Goal: Information Seeking & Learning: Learn about a topic

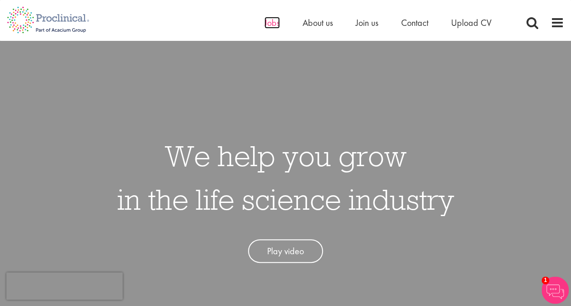
click at [269, 26] on span "Jobs" at bounding box center [271, 23] width 15 height 12
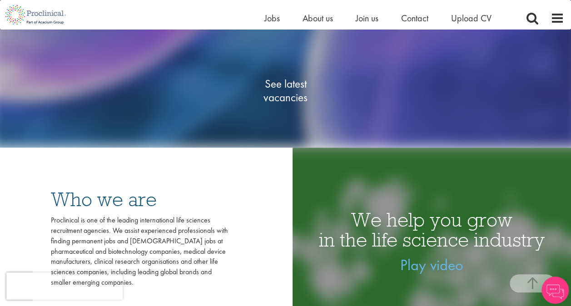
scroll to position [202, 0]
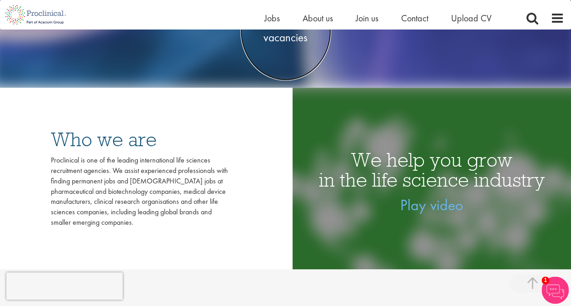
click at [291, 38] on span "See latest vacancies" at bounding box center [285, 30] width 91 height 27
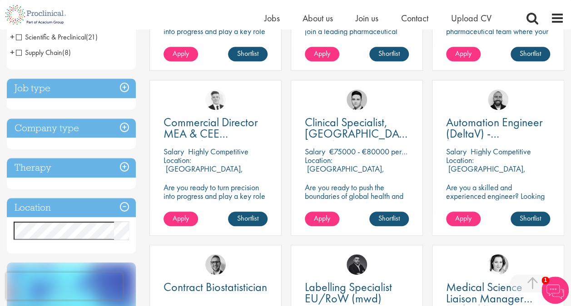
scroll to position [305, 0]
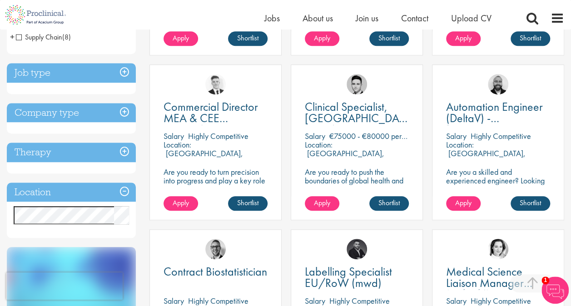
click at [124, 192] on h3 "Location" at bounding box center [71, 193] width 129 height 20
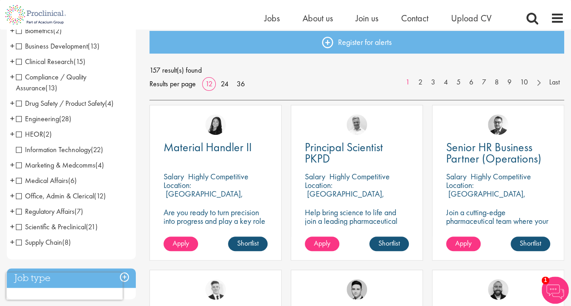
scroll to position [101, 0]
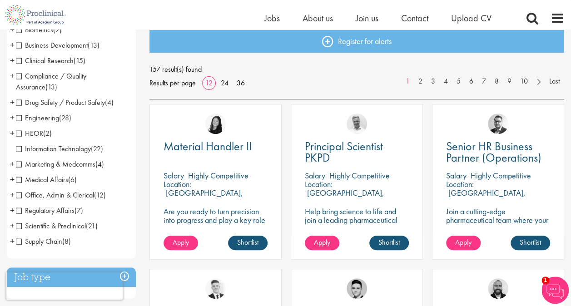
click at [11, 195] on span "+" at bounding box center [12, 195] width 5 height 14
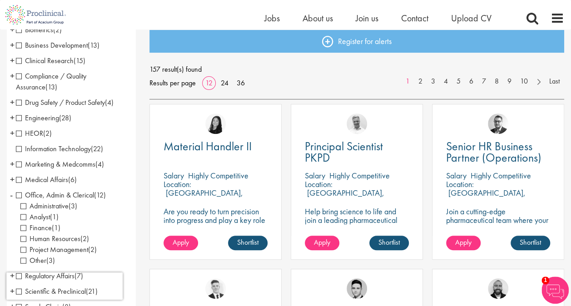
click at [22, 240] on span "Human Resources" at bounding box center [50, 239] width 60 height 10
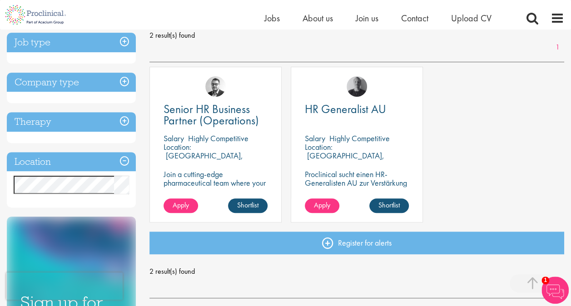
scroll to position [145, 0]
